Goal: Task Accomplishment & Management: Manage account settings

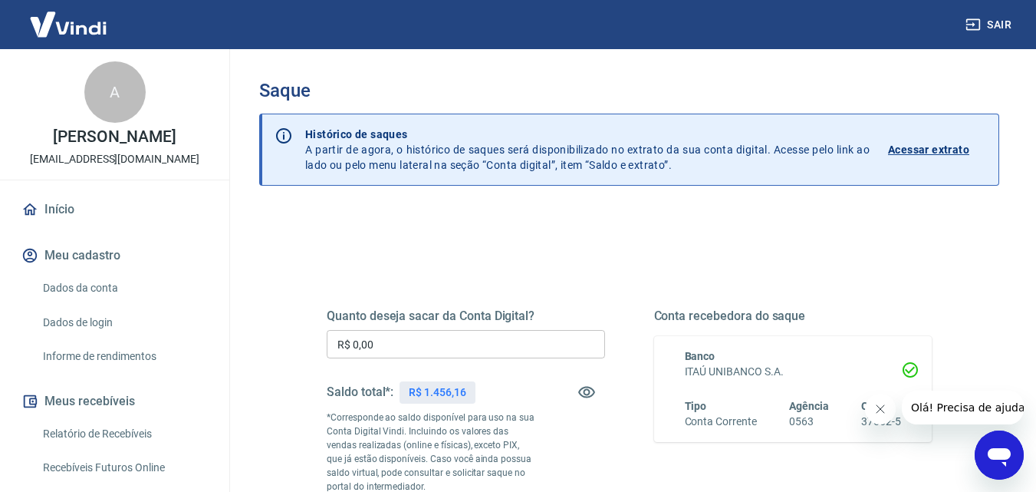
click at [442, 346] on input "R$ 0,00" at bounding box center [466, 344] width 278 height 28
click at [443, 346] on input "R$ 0,00" at bounding box center [466, 344] width 278 height 28
type input "R$ 1.456,16"
click at [882, 403] on icon "Fechar mensagem da empresa" at bounding box center [880, 409] width 12 height 12
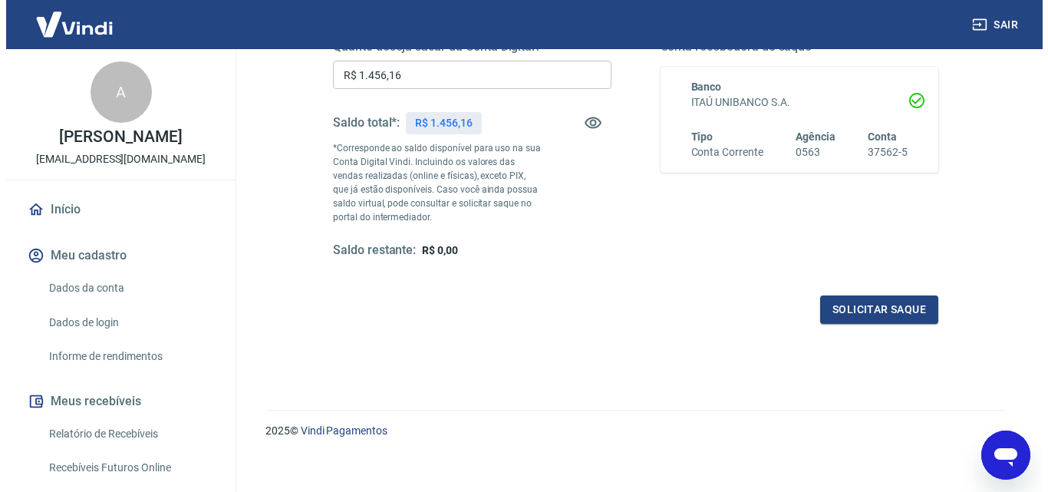
scroll to position [281, 0]
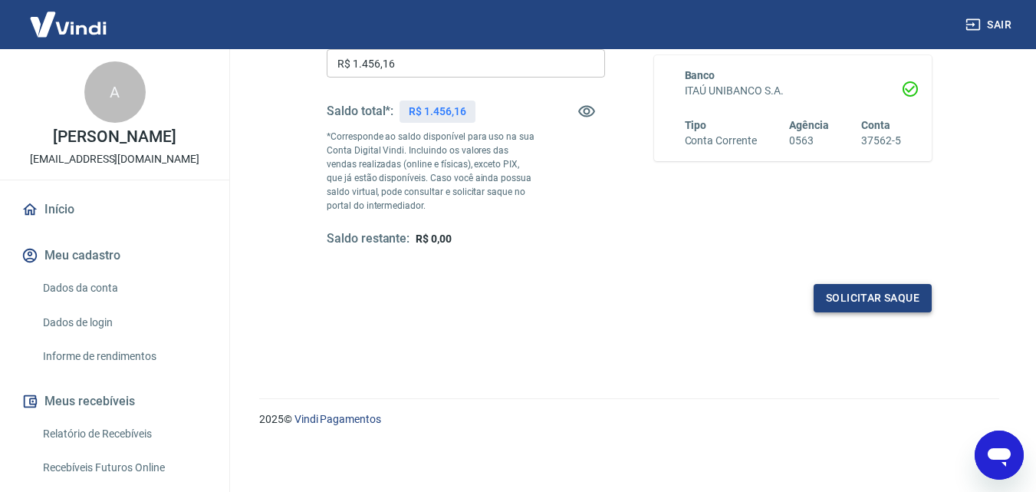
click at [855, 297] on button "Solicitar saque" at bounding box center [873, 298] width 118 height 28
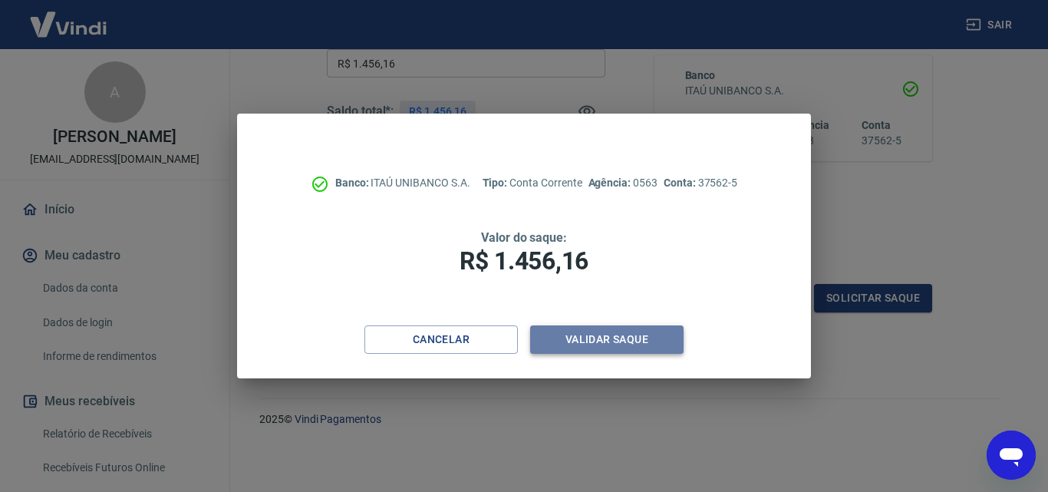
click at [635, 337] on button "Validar saque" at bounding box center [606, 339] width 153 height 28
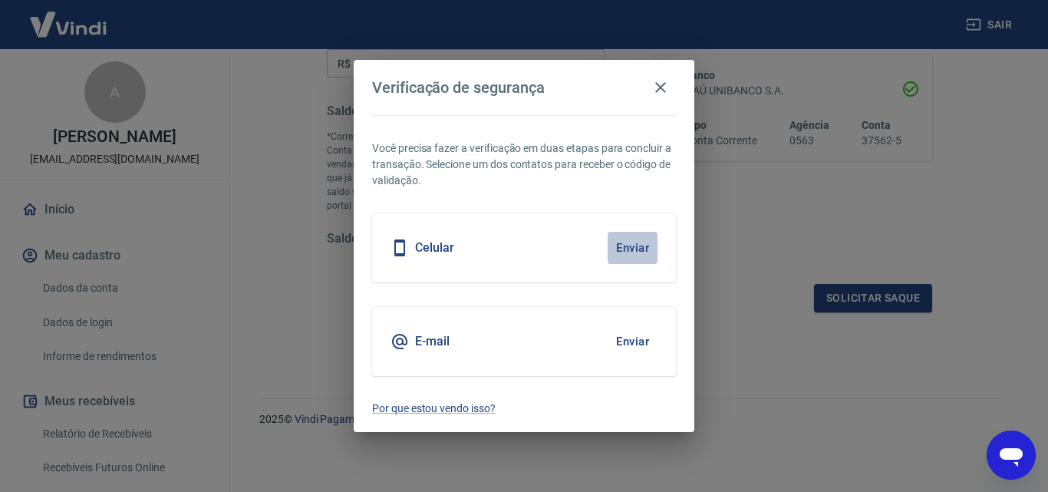
click at [626, 242] on button "Enviar" at bounding box center [633, 248] width 50 height 32
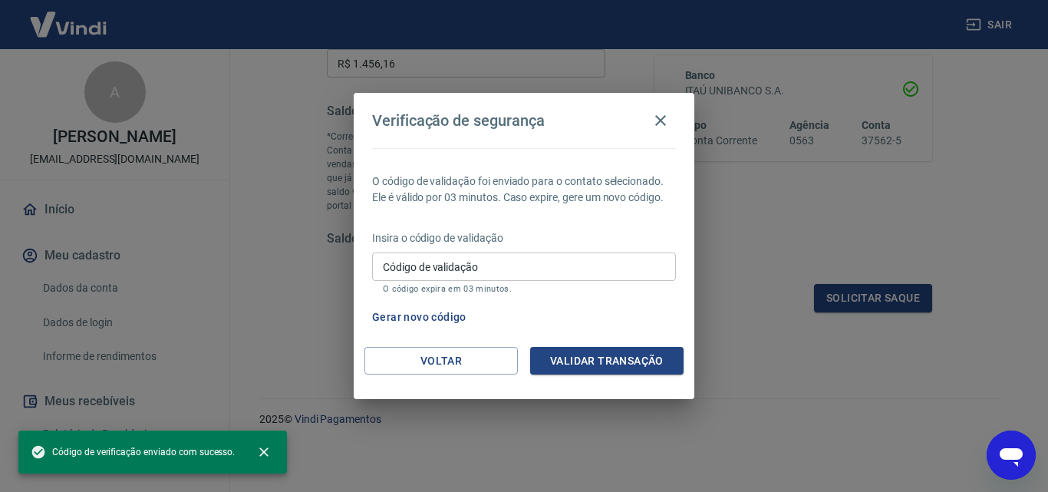
click at [463, 277] on input "Código de validação" at bounding box center [524, 266] width 304 height 28
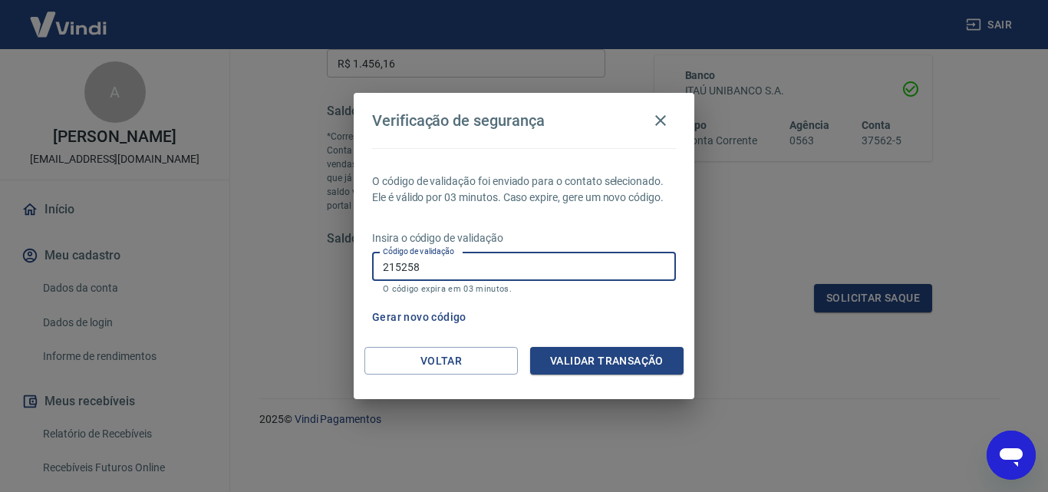
type input "215258"
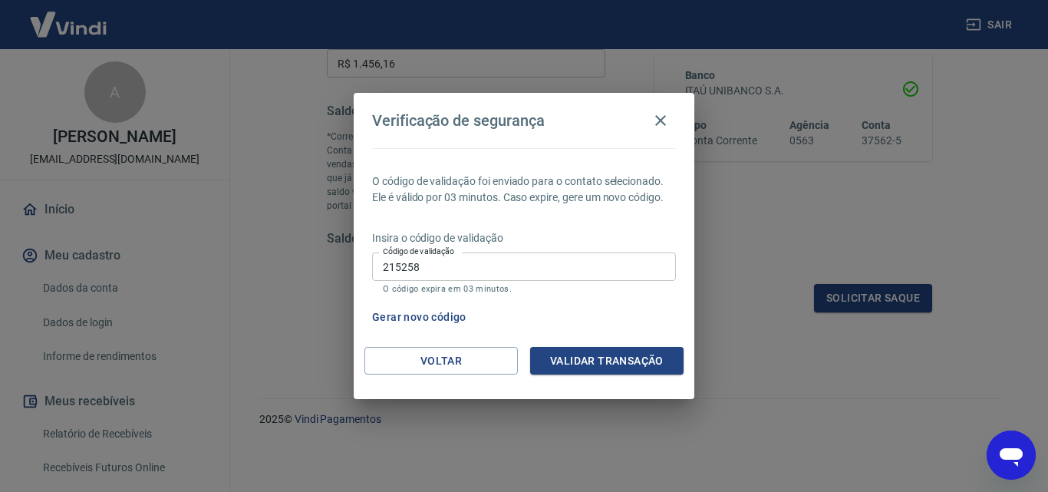
click at [622, 376] on div "Voltar Validar transação" at bounding box center [524, 373] width 341 height 53
click at [633, 351] on button "Validar transação" at bounding box center [606, 361] width 153 height 28
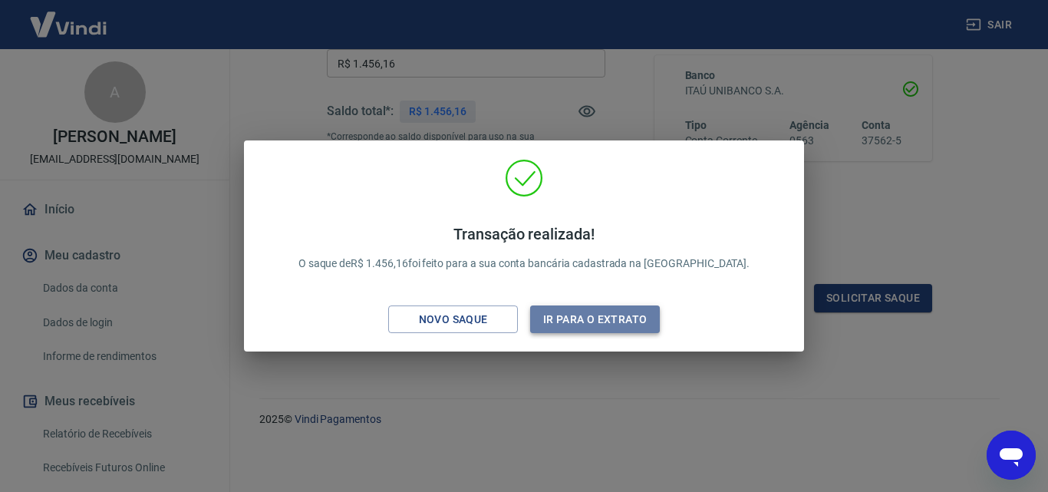
click at [626, 321] on button "Ir para o extrato" at bounding box center [595, 319] width 130 height 28
